Goal: Information Seeking & Learning: Understand process/instructions

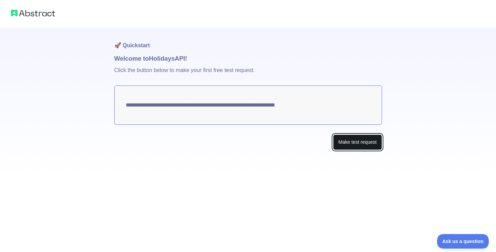
click at [368, 145] on button "Make test request" at bounding box center [357, 142] width 49 height 16
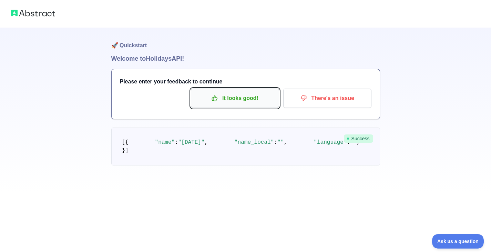
click at [254, 102] on p "It looks good!" at bounding box center [235, 98] width 78 height 12
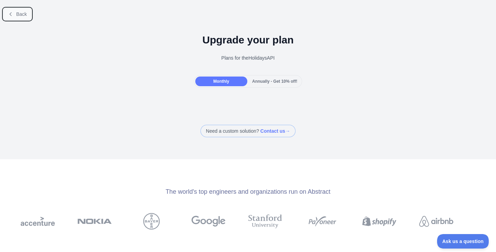
click at [17, 16] on span "Back" at bounding box center [21, 14] width 11 height 6
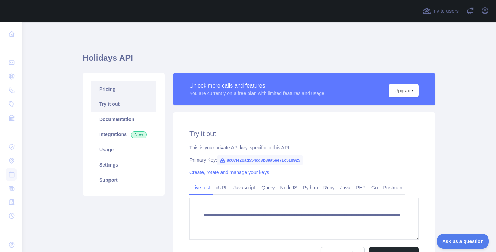
click at [123, 97] on link "Try it out" at bounding box center [123, 103] width 65 height 15
click at [122, 92] on link "Pricing" at bounding box center [123, 88] width 65 height 15
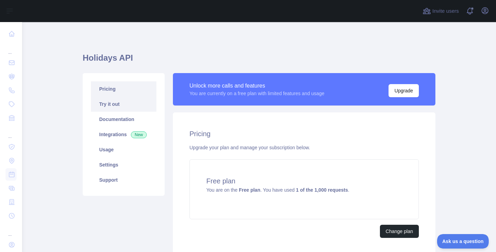
click at [114, 108] on link "Try it out" at bounding box center [123, 103] width 65 height 15
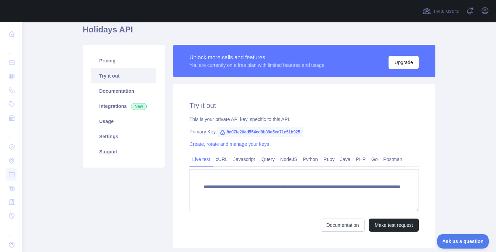
scroll to position [34, 0]
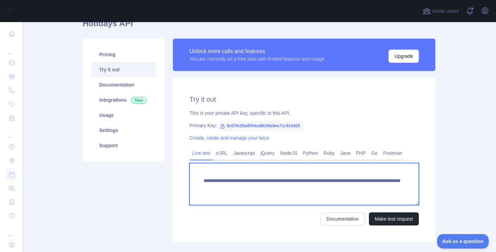
drag, startPoint x: 220, startPoint y: 188, endPoint x: 301, endPoint y: 187, distance: 80.6
click at [301, 187] on textarea "**********" at bounding box center [303, 184] width 229 height 42
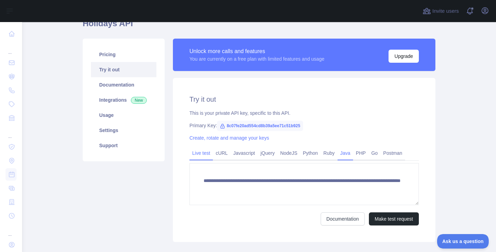
click at [343, 152] on link "Java" at bounding box center [346, 152] width 16 height 11
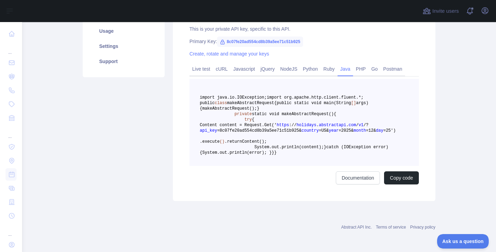
scroll to position [150, 0]
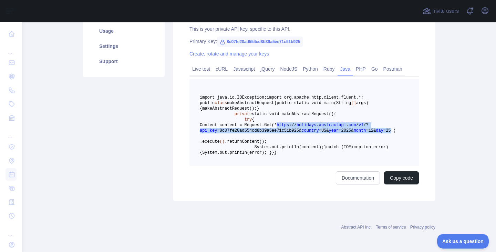
drag, startPoint x: 318, startPoint y: 136, endPoint x: 372, endPoint y: 142, distance: 54.7
click at [372, 133] on span "Content content = Request. Get(' https : / / holidays . abstractapi . com / v1 …" at bounding box center [298, 128] width 196 height 10
copy span "https : / / holidays . abstractapi . com / v1 / ? api_key =8c07fe20ad554cd8b39a…"
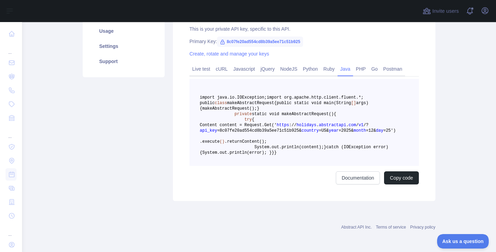
click at [352, 119] on pre "import java.io.IOException; import org.apache.http.client.fluent.*; public clas…" at bounding box center [303, 122] width 229 height 87
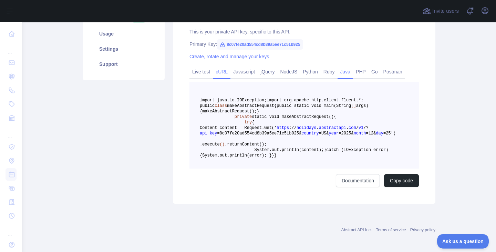
click at [213, 68] on link "cURL" at bounding box center [222, 71] width 18 height 11
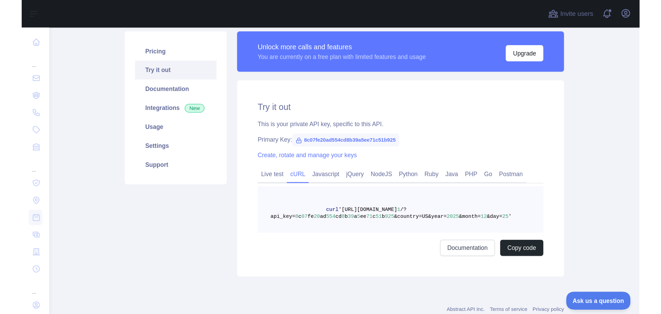
scroll to position [34, 0]
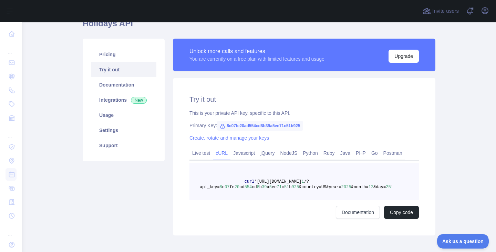
click at [109, 71] on link "Try it out" at bounding box center [123, 69] width 65 height 15
click at [114, 81] on link "Documentation" at bounding box center [123, 84] width 65 height 15
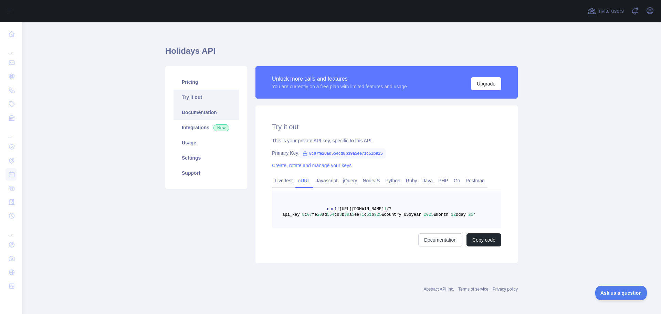
scroll to position [7, 0]
drag, startPoint x: 388, startPoint y: 152, endPoint x: 305, endPoint y: 154, distance: 82.7
click at [305, 154] on div "Primary Key: 8c07fe20ad554cd8b39a5ee71c51b925" at bounding box center [386, 153] width 229 height 7
copy span "8c07fe20ad554cd8b39a5ee71c51b925"
click at [428, 180] on link "Java" at bounding box center [428, 180] width 16 height 11
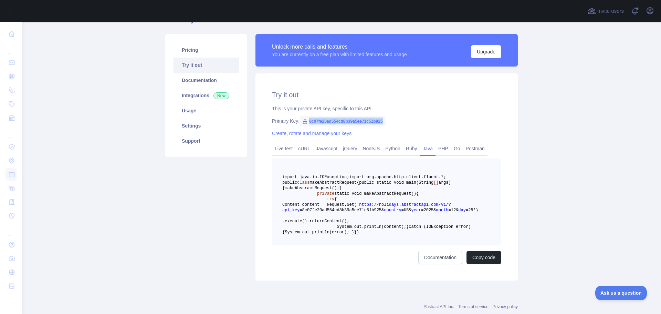
scroll to position [76, 0]
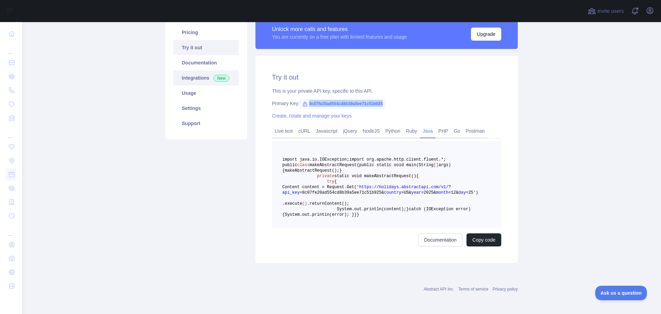
click at [199, 70] on link "Integrations New" at bounding box center [206, 77] width 65 height 15
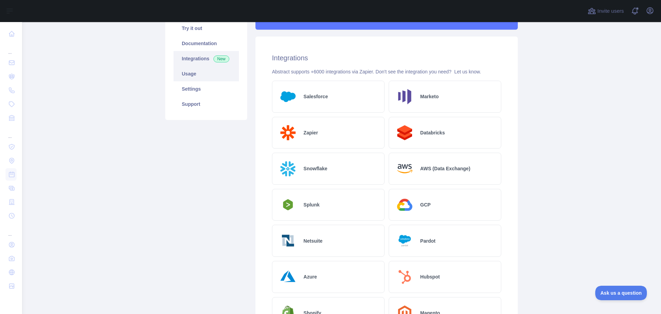
click at [192, 71] on link "Usage" at bounding box center [206, 73] width 65 height 15
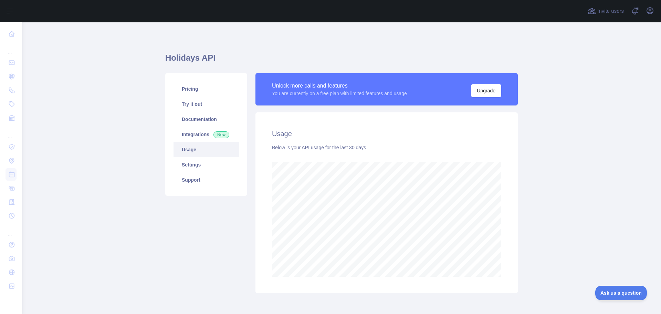
scroll to position [292, 634]
click at [186, 178] on link "Support" at bounding box center [206, 179] width 65 height 15
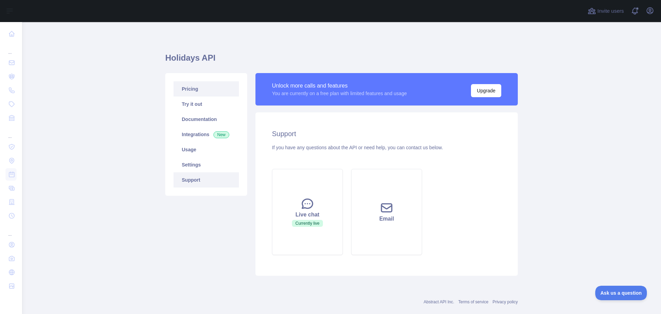
click at [182, 89] on link "Pricing" at bounding box center [206, 88] width 65 height 15
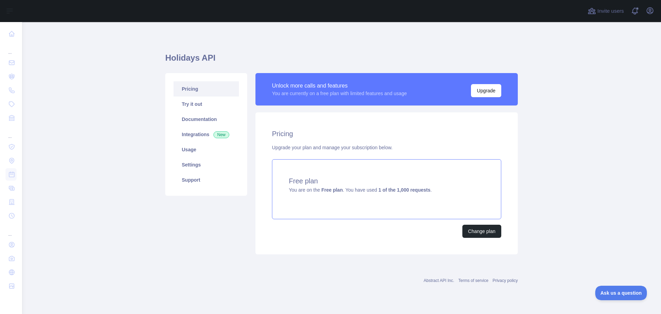
click at [346, 201] on div "Free plan You are on the Free plan . You have used 1 of the 1,000 requests ." at bounding box center [386, 189] width 229 height 60
click at [208, 122] on link "Documentation" at bounding box center [206, 119] width 65 height 15
drag, startPoint x: 307, startPoint y: 96, endPoint x: 413, endPoint y: 96, distance: 106.5
click at [413, 96] on div "Unlock more calls and features You are currently on a free plan with limited fe…" at bounding box center [386, 89] width 229 height 16
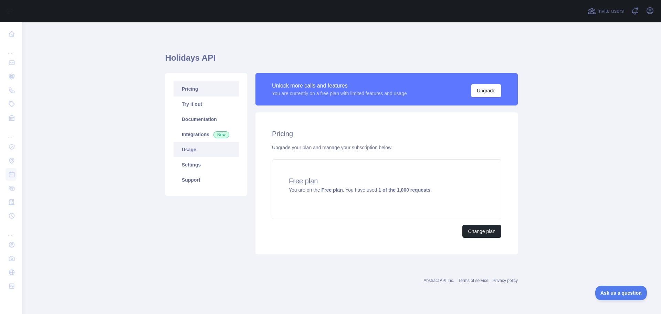
click at [192, 153] on link "Usage" at bounding box center [206, 149] width 65 height 15
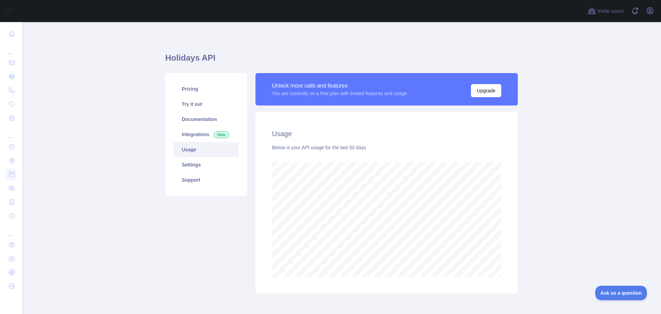
scroll to position [292, 634]
click at [188, 92] on link "Pricing" at bounding box center [206, 88] width 65 height 15
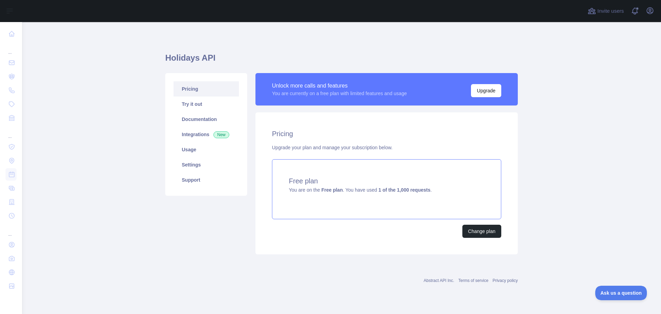
click at [334, 185] on h4 "Free plan" at bounding box center [387, 181] width 196 height 10
click at [205, 106] on link "Try it out" at bounding box center [206, 103] width 65 height 15
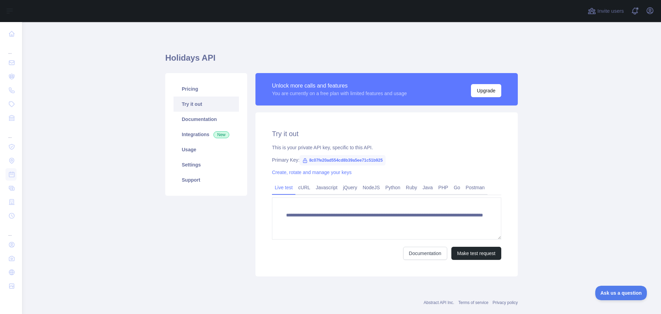
click at [332, 159] on span "8c07fe20ad554cd8b39a5ee71c51b925" at bounding box center [343, 160] width 86 height 10
click at [334, 173] on link "Create, rotate and manage your keys" at bounding box center [312, 172] width 80 height 6
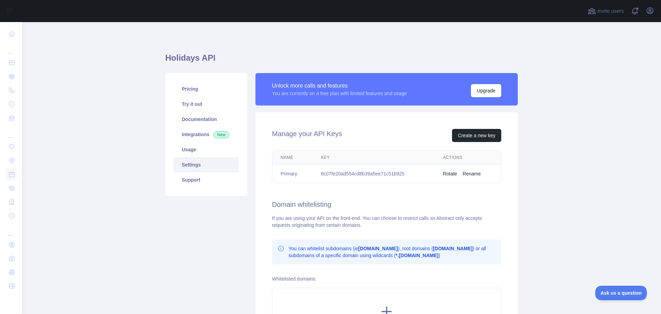
click at [413, 172] on td "8c07fe20ad554cd8b39a5ee71c51b925" at bounding box center [374, 174] width 122 height 18
click at [281, 176] on td "Primary" at bounding box center [293, 174] width 40 height 18
